Goal: Task Accomplishment & Management: Use online tool/utility

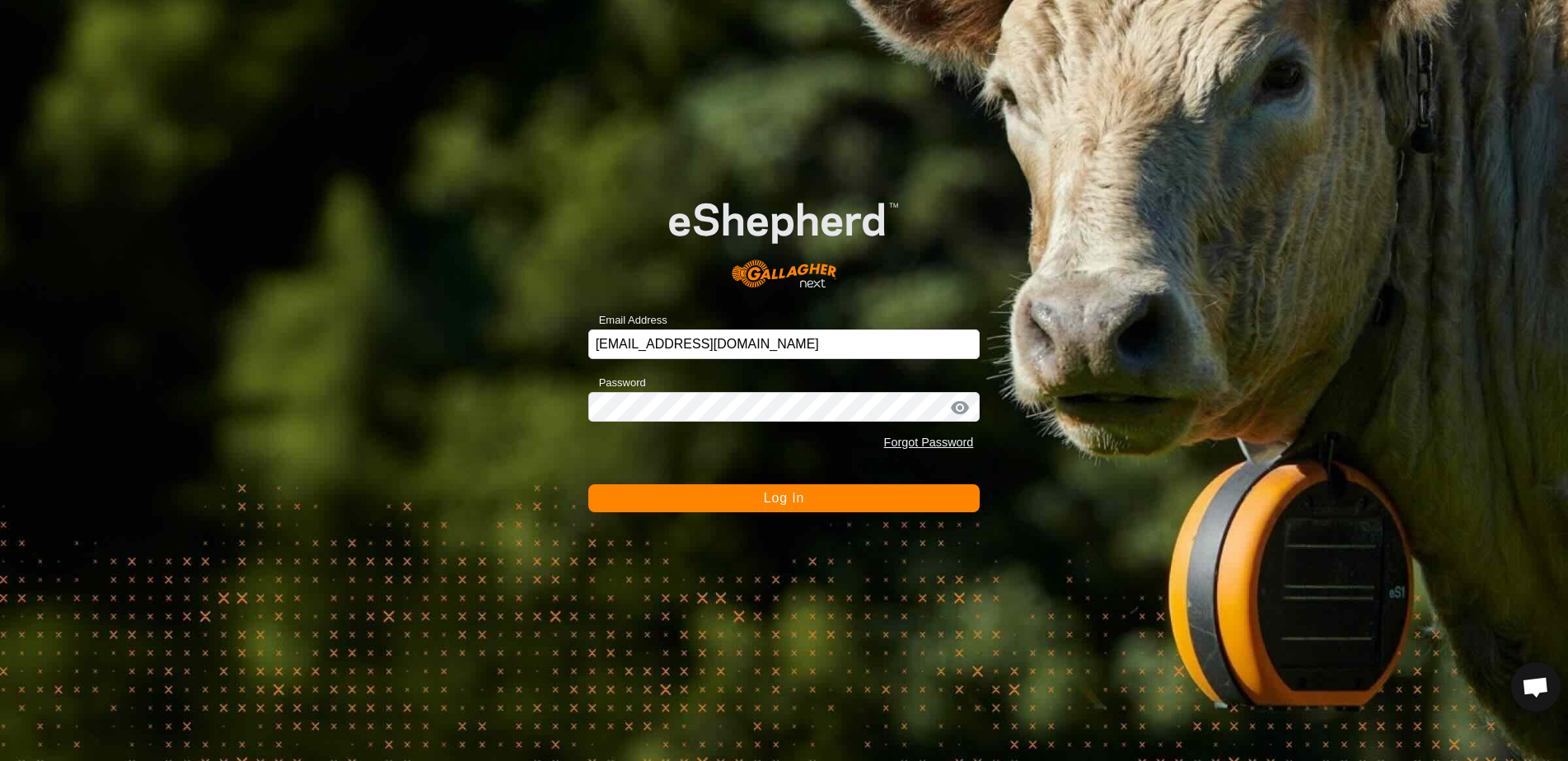
click at [746, 497] on button "Log In" at bounding box center [784, 498] width 392 height 28
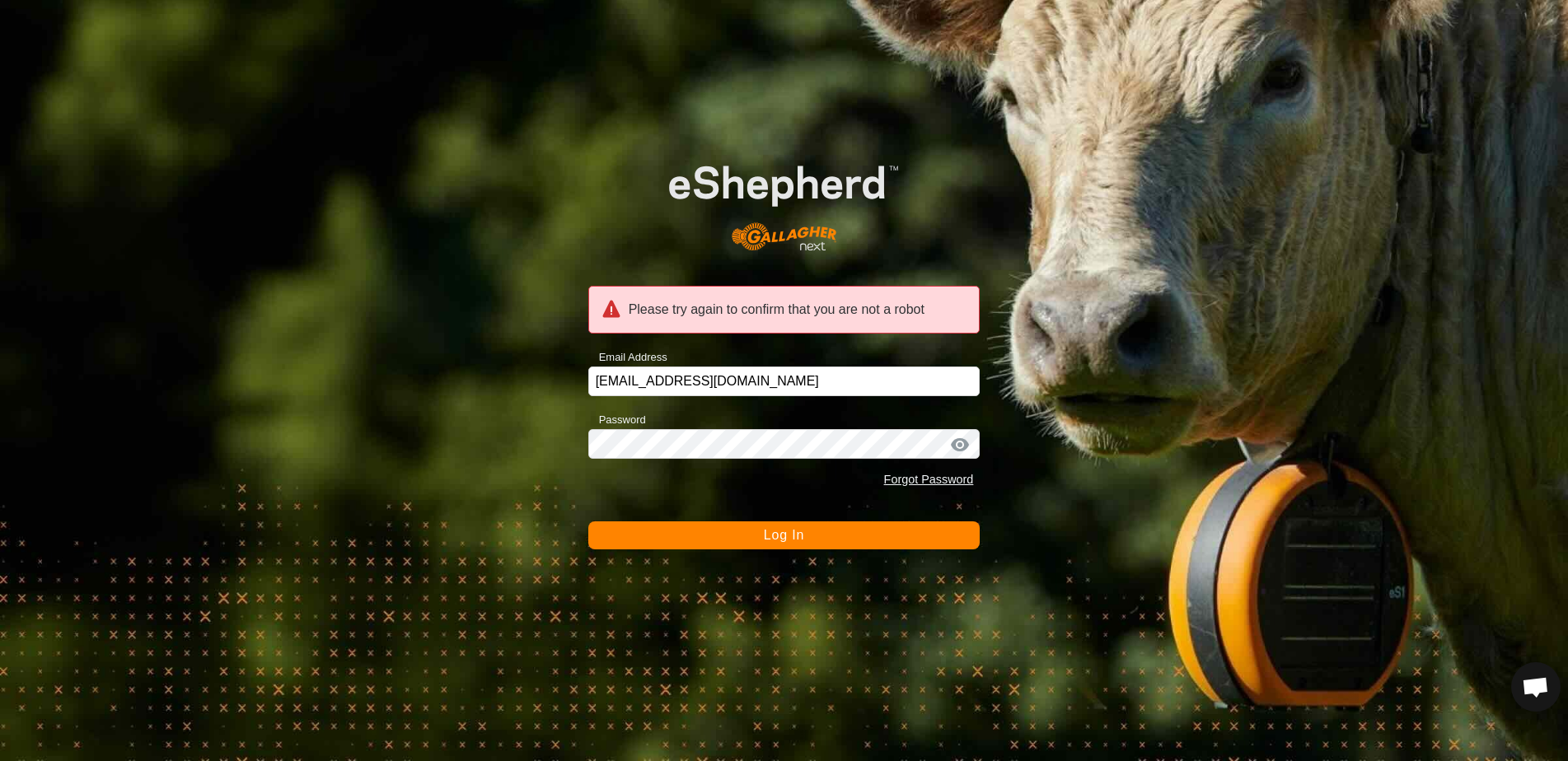
click at [781, 537] on span "Log In" at bounding box center [784, 535] width 40 height 14
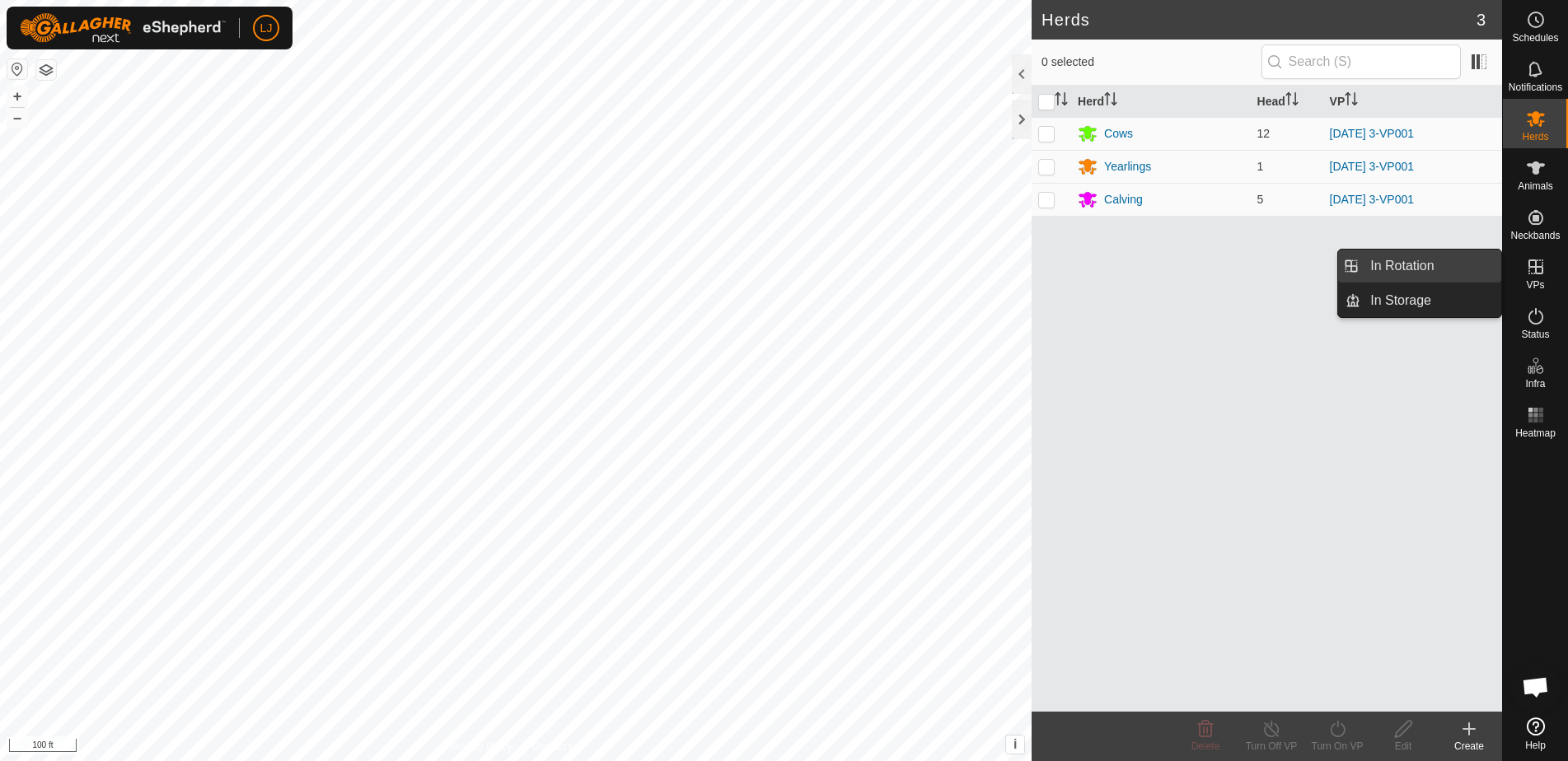
click at [1442, 273] on link "In Rotation" at bounding box center [1431, 266] width 141 height 33
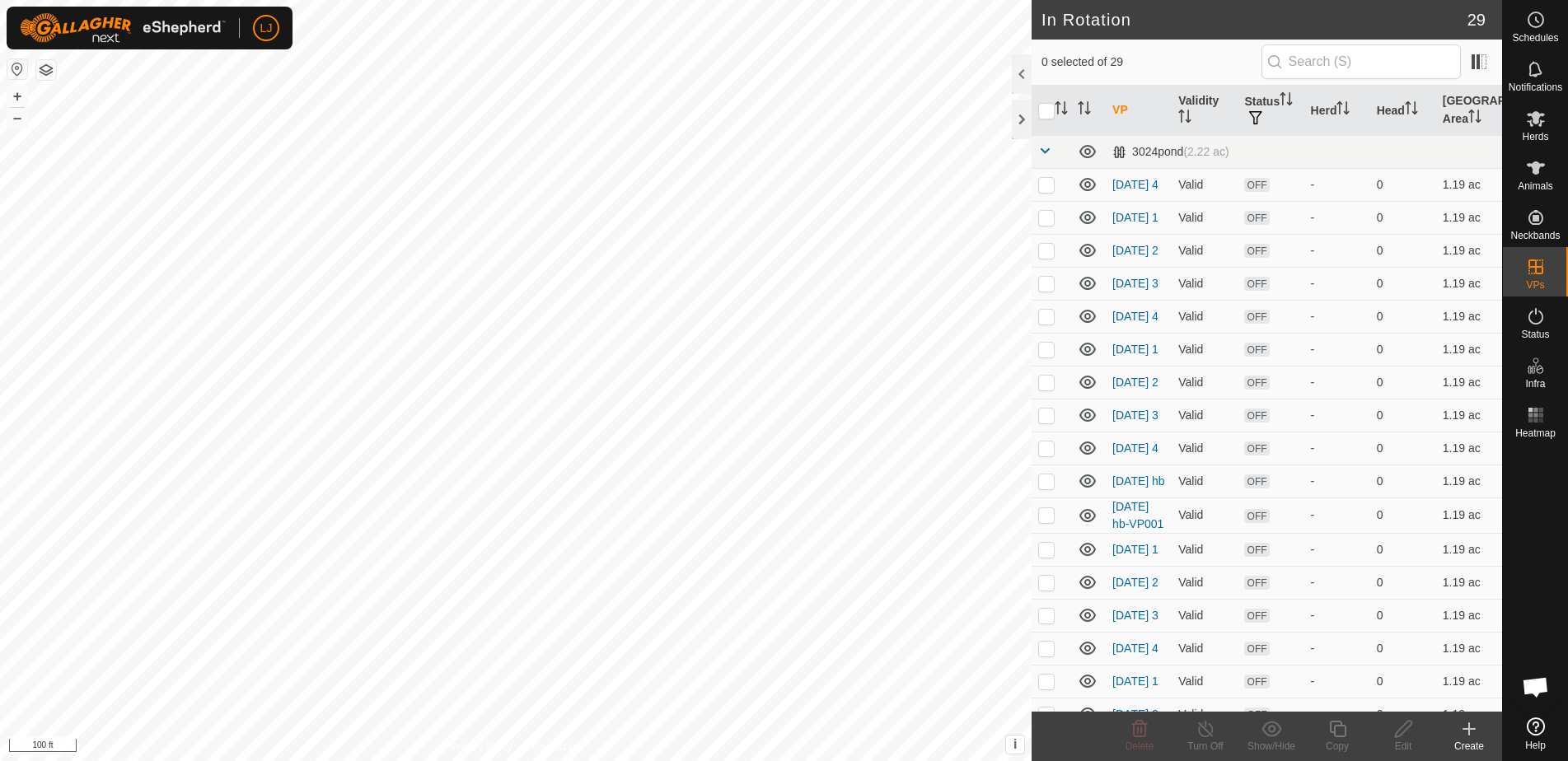
drag, startPoint x: 1043, startPoint y: 548, endPoint x: 1398, endPoint y: 731, distance: 399.4
click at [1044, 522] on p-checkbox at bounding box center [1045, 515] width 16 height 13
checkbox input "true"
click at [1397, 731] on icon at bounding box center [1403, 729] width 21 height 20
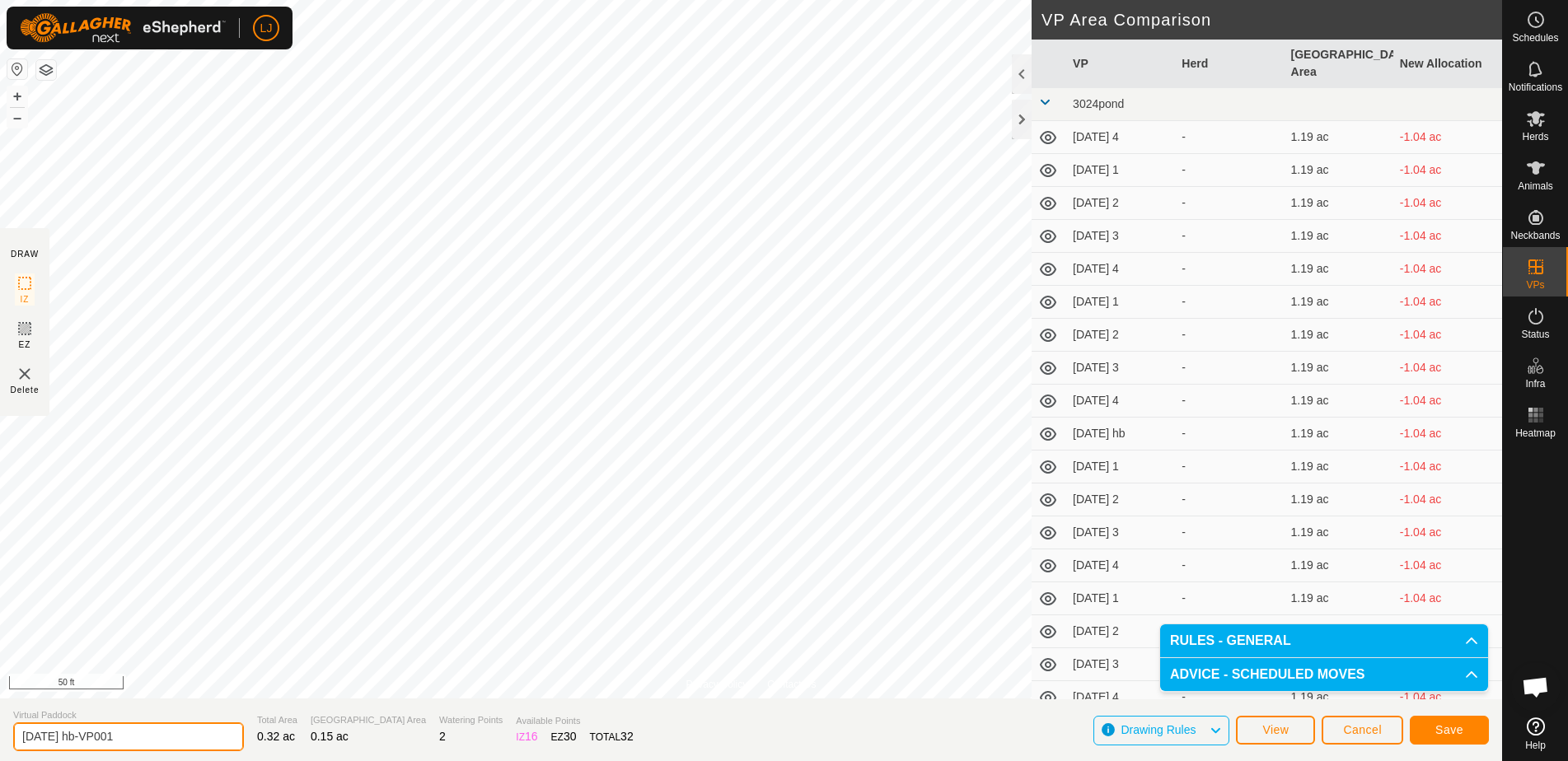
click at [74, 741] on input "[DATE] hb-VP001" at bounding box center [128, 737] width 231 height 29
drag, startPoint x: 72, startPoint y: 741, endPoint x: 194, endPoint y: 746, distance: 122.1
click at [194, 746] on input "[DATE] hb-VP001" at bounding box center [128, 737] width 231 height 29
type input "[DATE] hb"
click at [1416, 730] on button "Save" at bounding box center [1449, 730] width 79 height 29
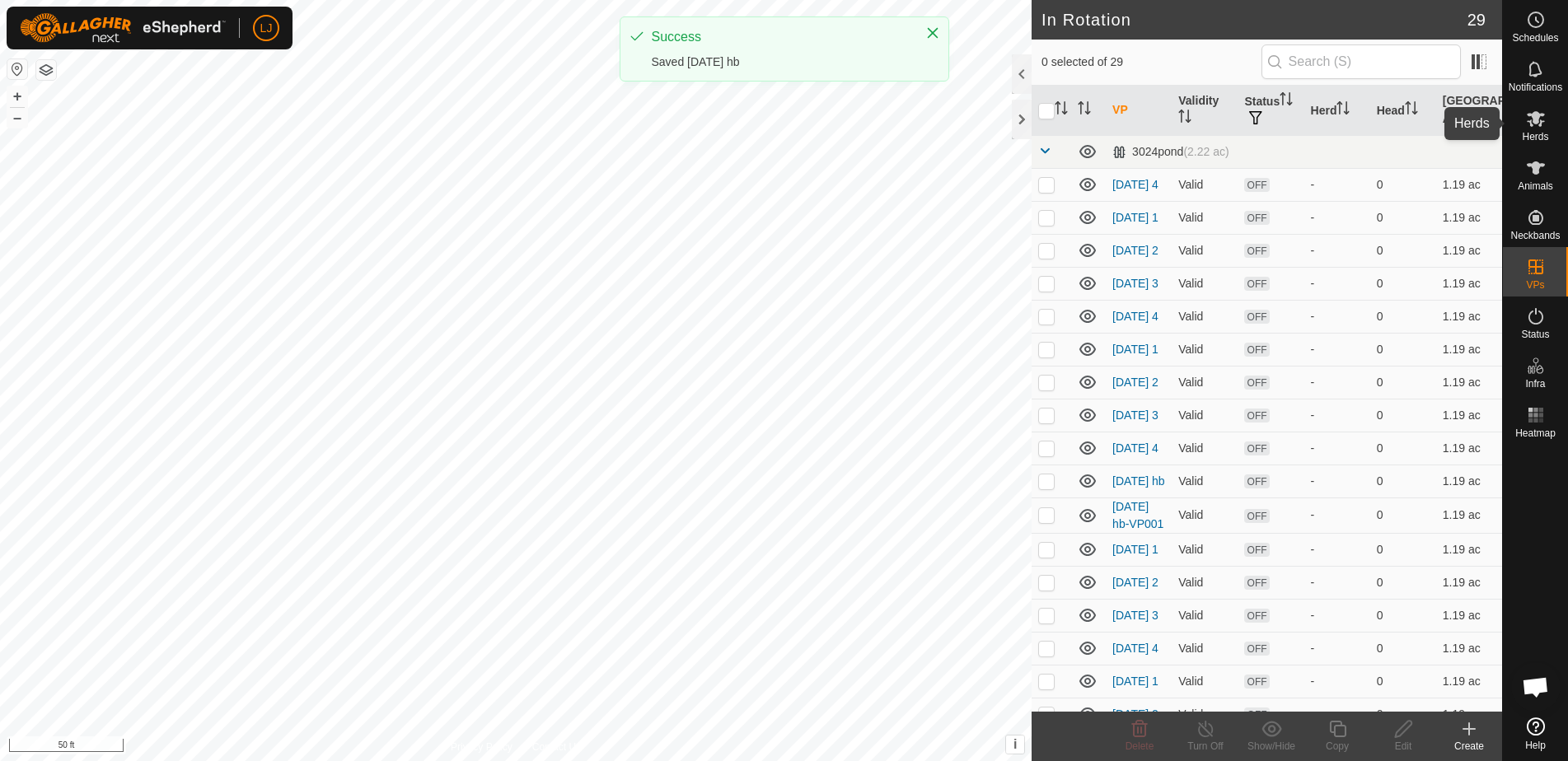
click at [1534, 124] on icon at bounding box center [1535, 118] width 20 height 20
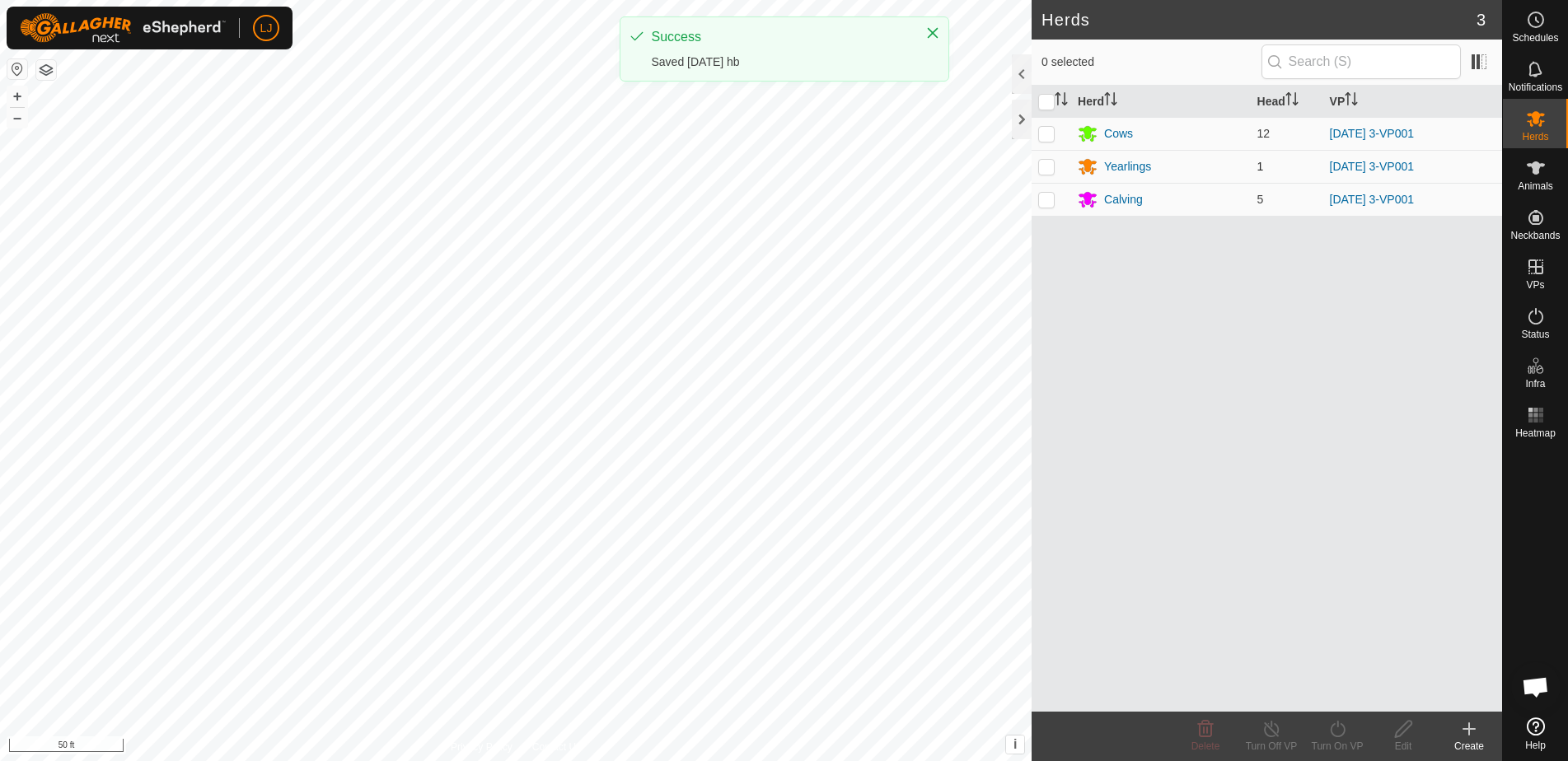
click at [1044, 170] on p-checkbox at bounding box center [1045, 167] width 16 height 13
checkbox input "true"
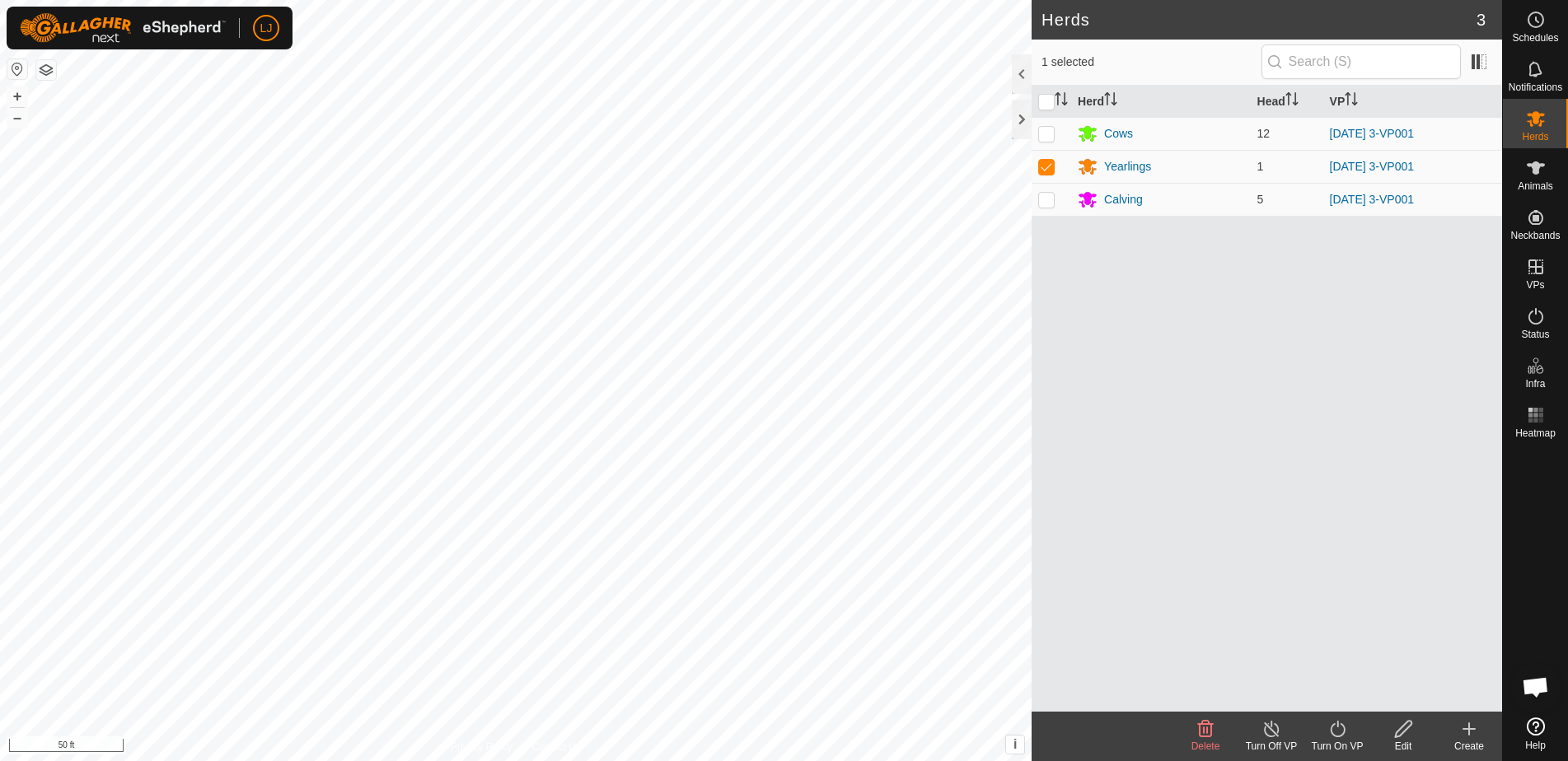
click at [1336, 731] on icon at bounding box center [1337, 729] width 21 height 20
click at [1332, 693] on link "Now" at bounding box center [1386, 692] width 163 height 33
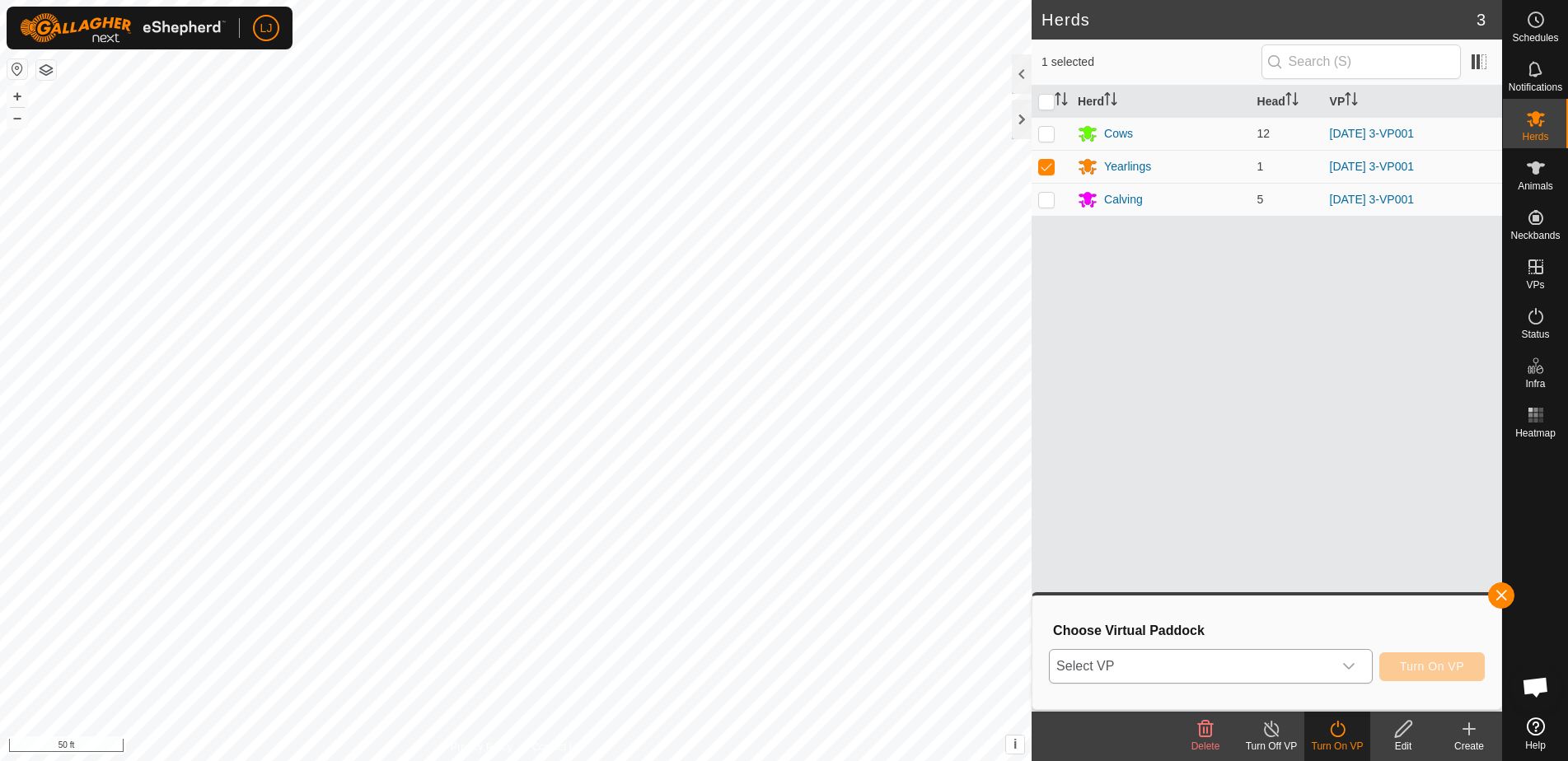
click at [1235, 665] on span "Select VP" at bounding box center [1191, 666] width 283 height 33
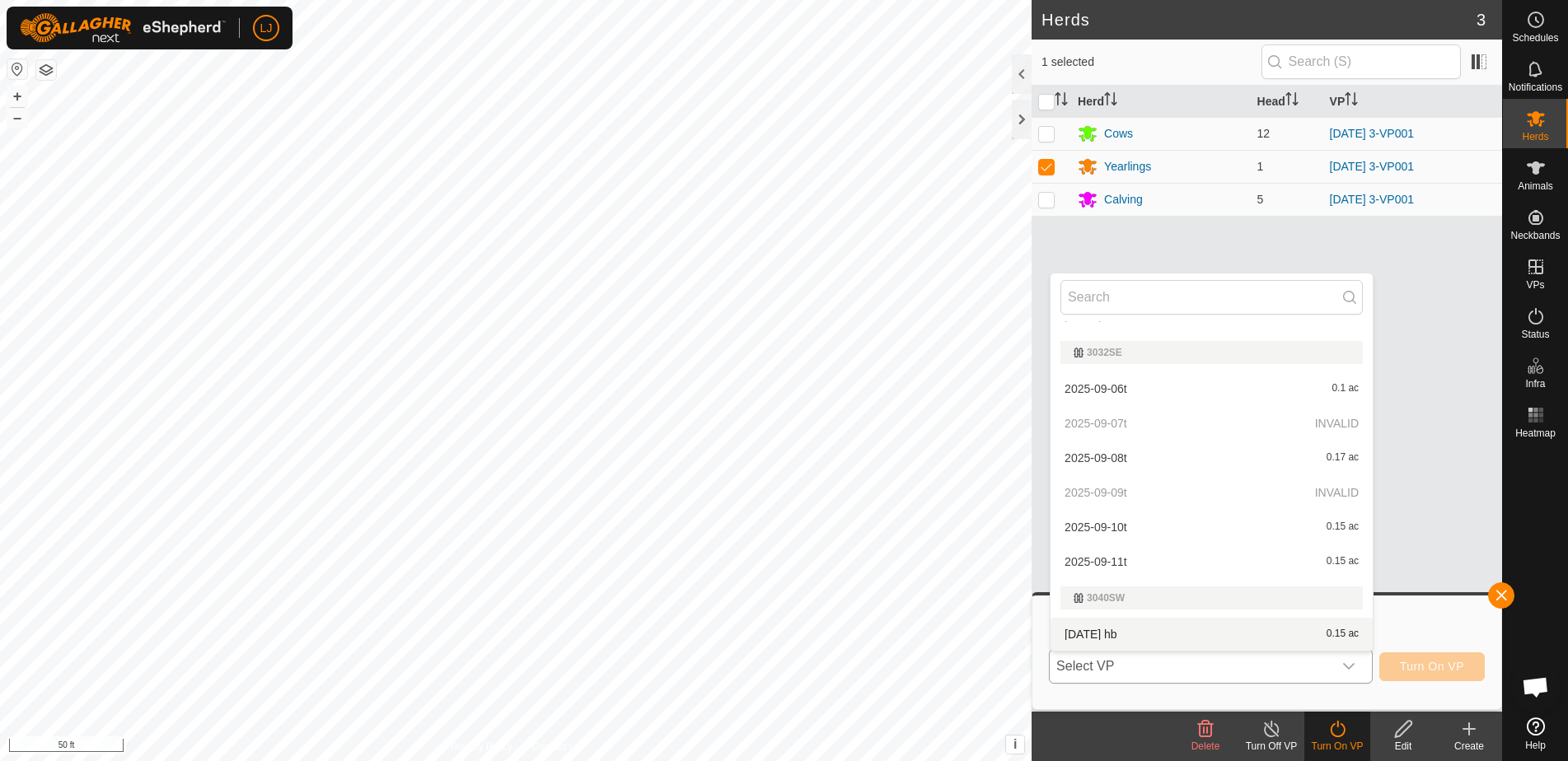
scroll to position [786, 0]
click at [1203, 635] on li "[DATE] hb 0.15 ac" at bounding box center [1212, 634] width 322 height 33
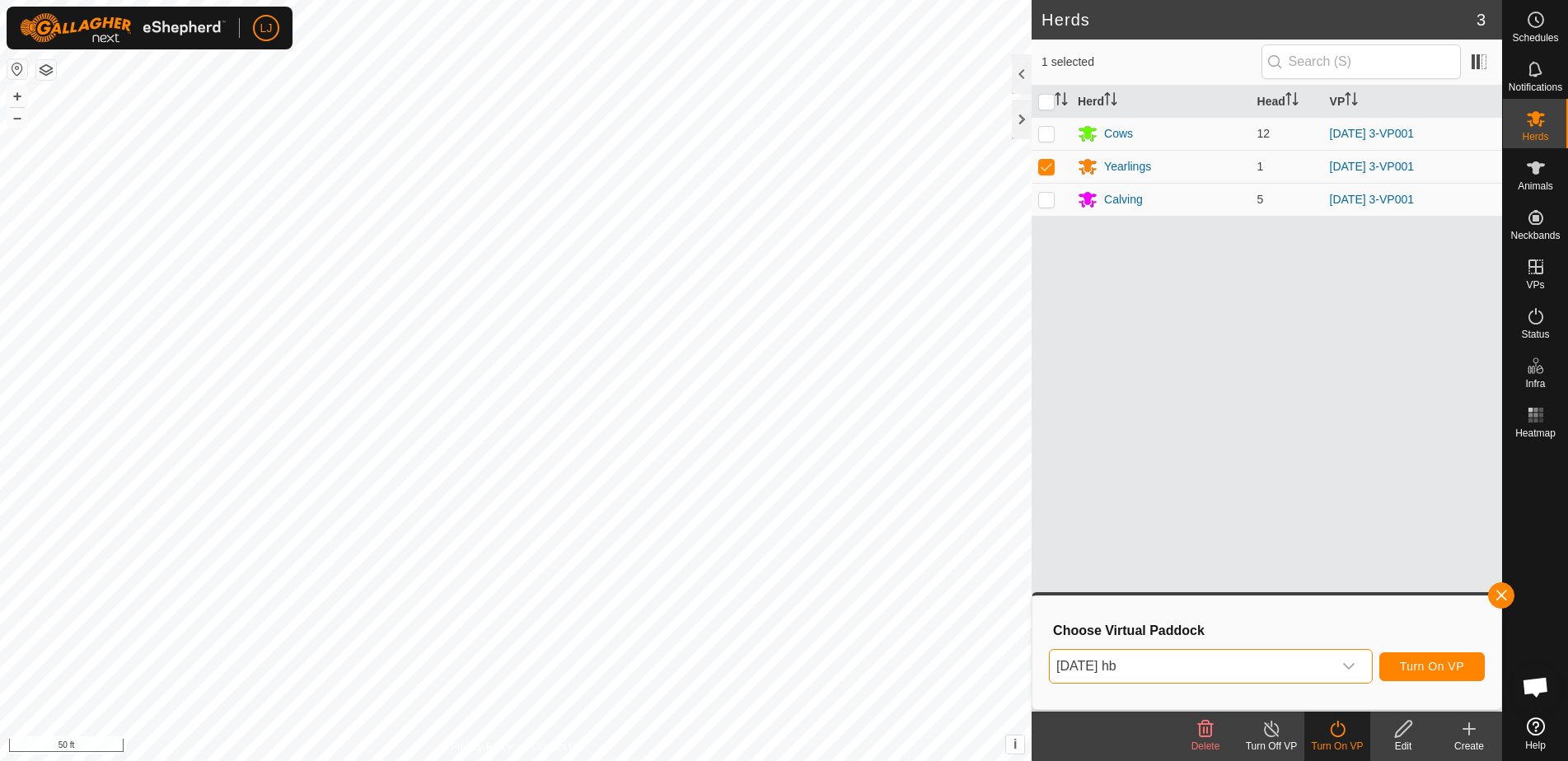
click at [1420, 662] on span "Turn On VP" at bounding box center [1431, 667] width 64 height 13
